Goal: Task Accomplishment & Management: Manage account settings

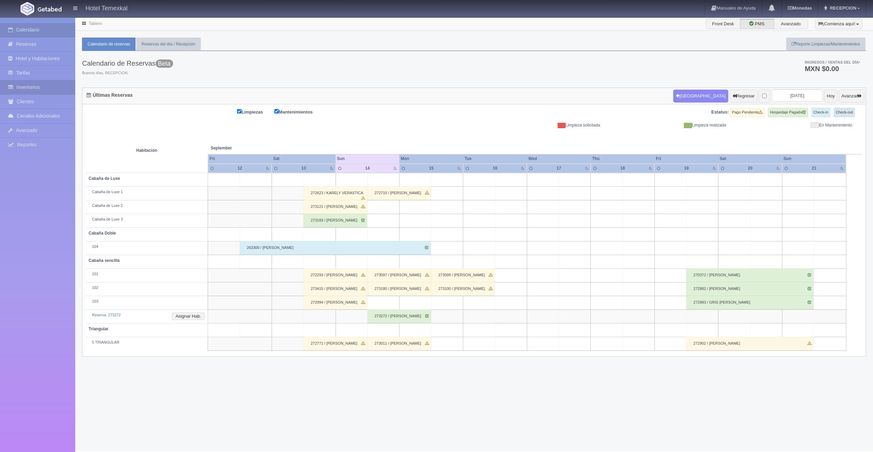
click at [33, 84] on link "Inventarios" at bounding box center [37, 87] width 75 height 14
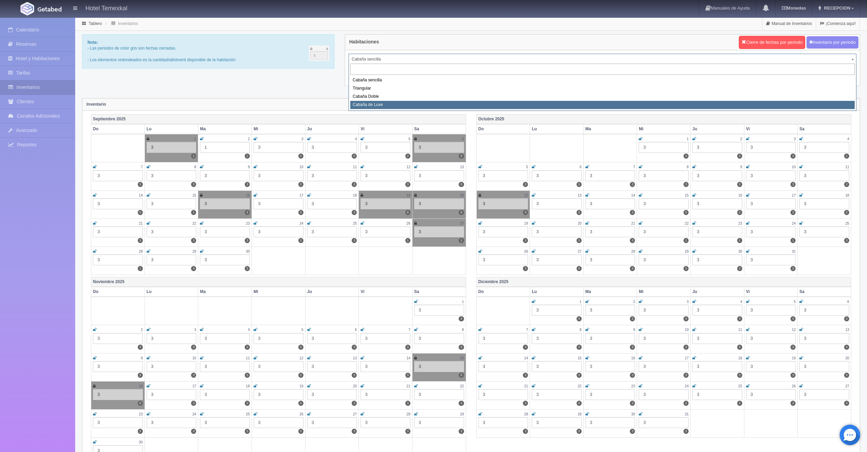
select select "2121"
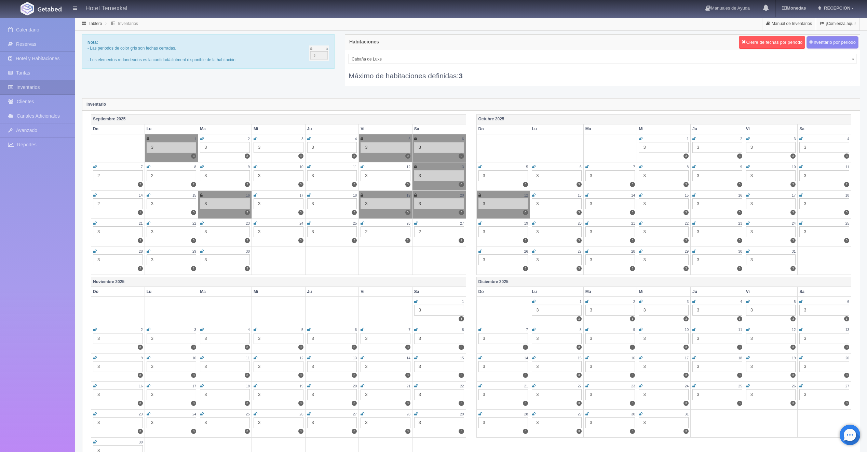
click at [105, 204] on div "2" at bounding box center [118, 203] width 50 height 11
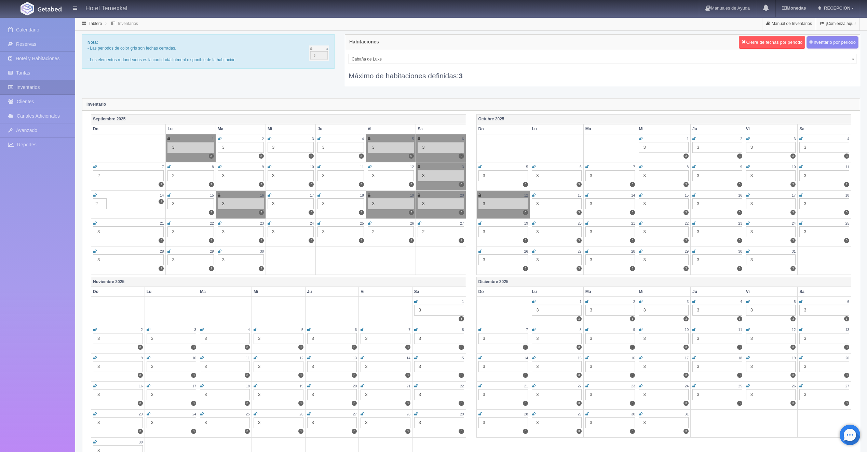
click at [94, 197] on link at bounding box center [95, 196] width 4 height 6
click at [70, 203] on div "Calendario Reservas Hotel y Habitaciones Tarifas Inventarios Clientes Canales A…" at bounding box center [37, 244] width 75 height 452
click at [98, 202] on input "2" at bounding box center [100, 203] width 14 height 11
click at [92, 186] on td "7 2 2" at bounding box center [128, 176] width 75 height 28
click at [94, 193] on link at bounding box center [94, 196] width 3 height 6
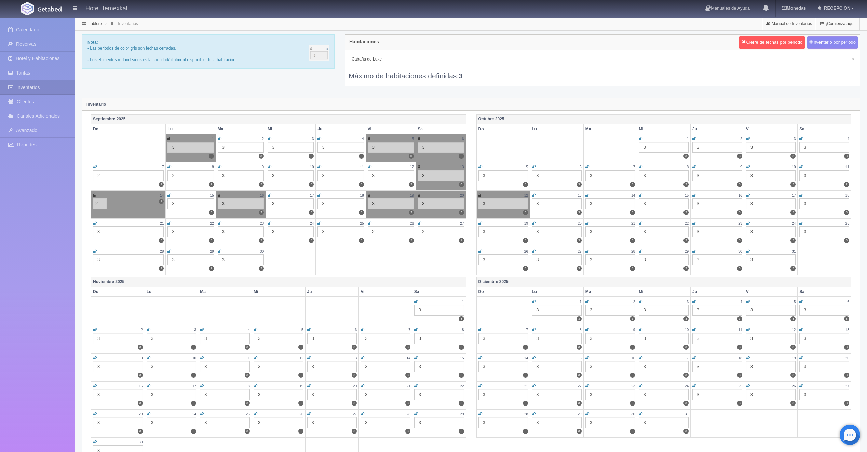
click at [95, 195] on icon at bounding box center [94, 195] width 3 height 4
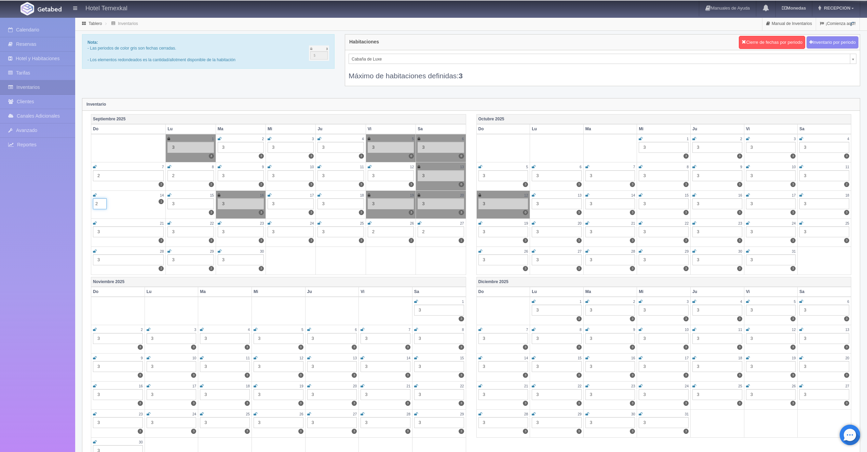
click at [100, 204] on input "2" at bounding box center [100, 203] width 14 height 11
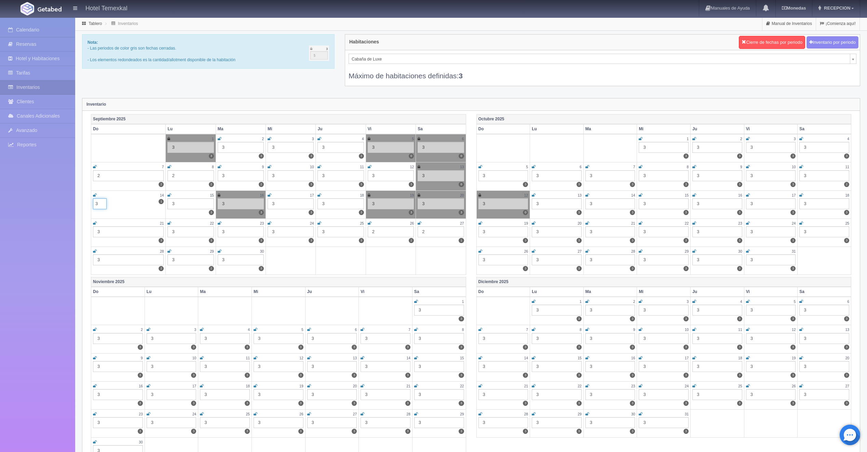
type input "3"
click at [95, 193] on icon at bounding box center [95, 195] width 4 height 4
